Goal: Find specific page/section: Find specific page/section

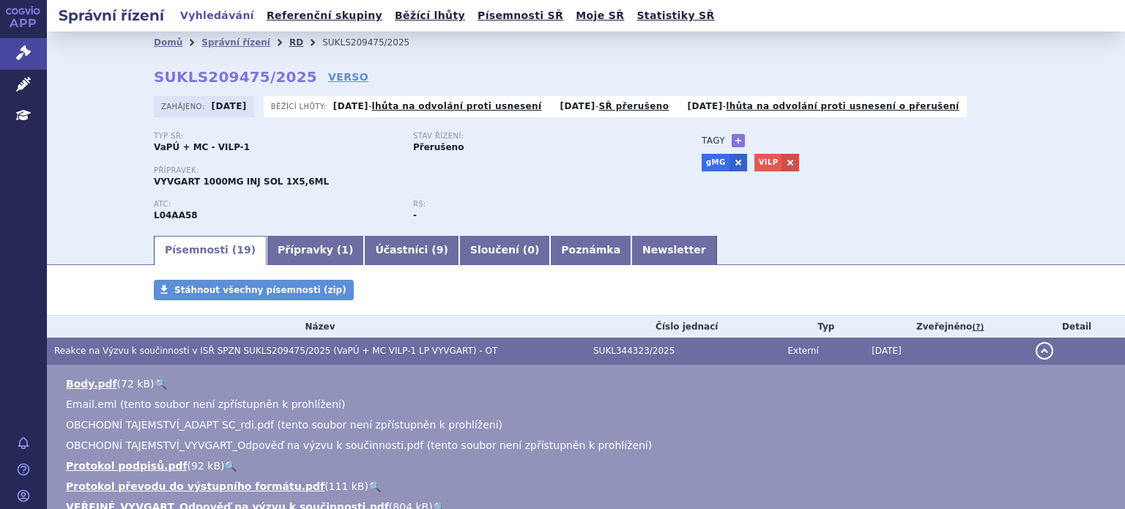
drag, startPoint x: 0, startPoint y: 0, endPoint x: 272, endPoint y: 48, distance: 276.6
click at [289, 48] on link "RD" at bounding box center [296, 42] width 14 height 10
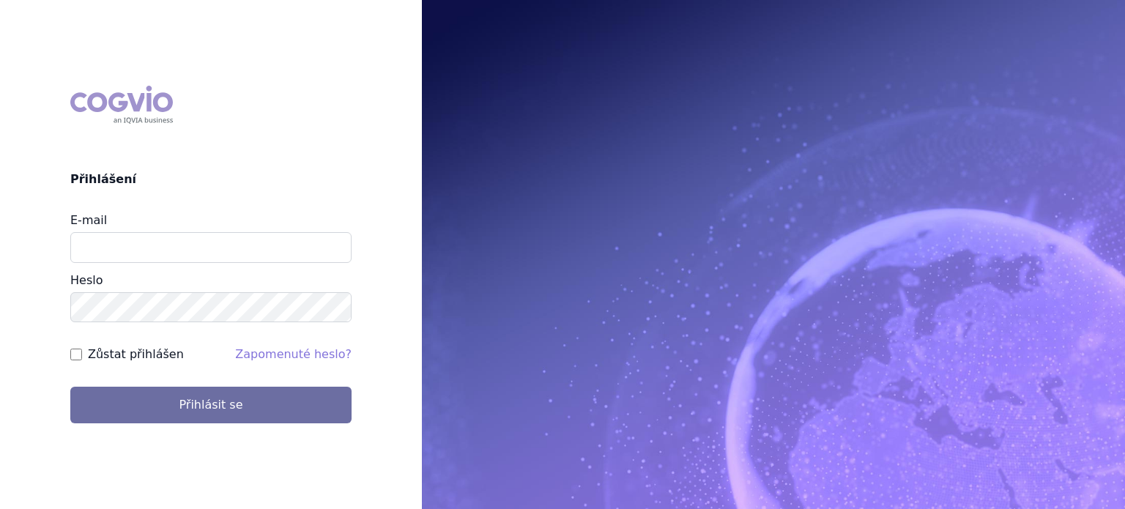
type input "[PERSON_NAME][EMAIL_ADDRESS][DOMAIN_NAME]"
click at [70, 387] on button "Přihlásit se" at bounding box center [210, 405] width 281 height 37
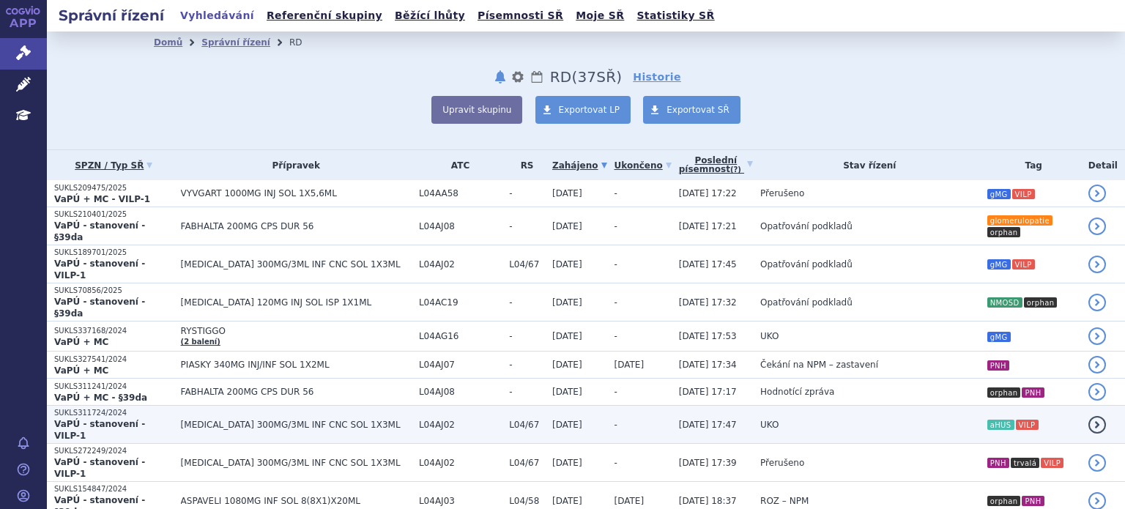
click at [943, 406] on td "UKO" at bounding box center [866, 425] width 226 height 38
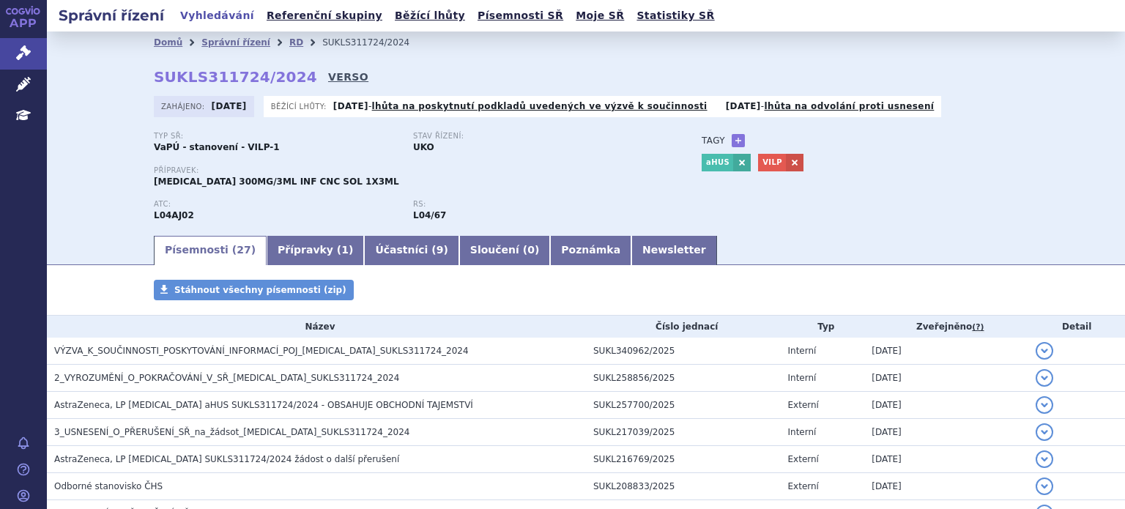
click at [328, 80] on link "VERSO" at bounding box center [348, 77] width 40 height 15
click at [328, 73] on link "VERSO" at bounding box center [348, 77] width 40 height 15
